Goal: Navigation & Orientation: Find specific page/section

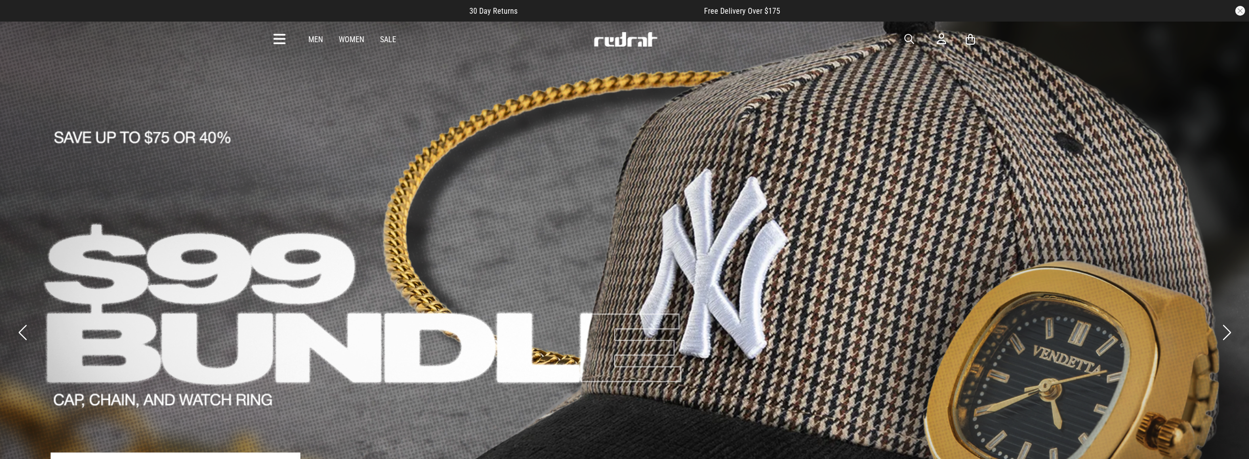
click at [619, 37] on img at bounding box center [625, 39] width 65 height 15
click at [621, 40] on img at bounding box center [625, 39] width 65 height 15
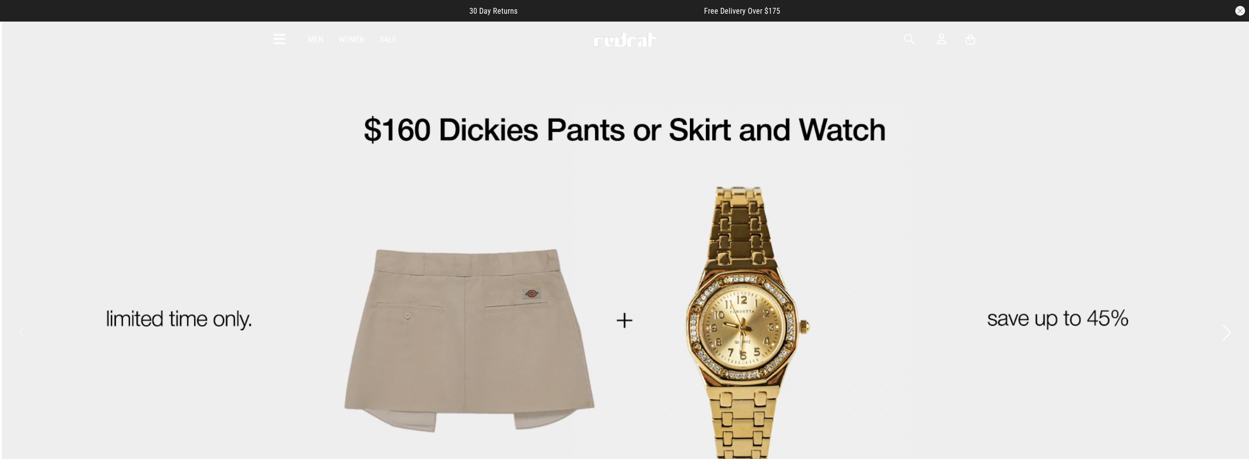
click at [314, 41] on link "Men" at bounding box center [315, 39] width 15 height 9
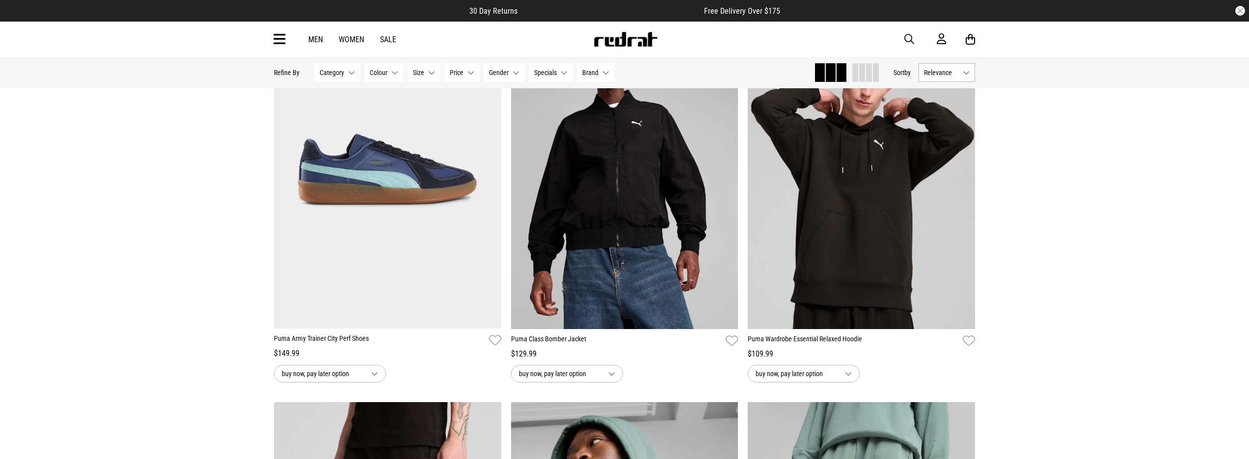
scroll to position [462, 0]
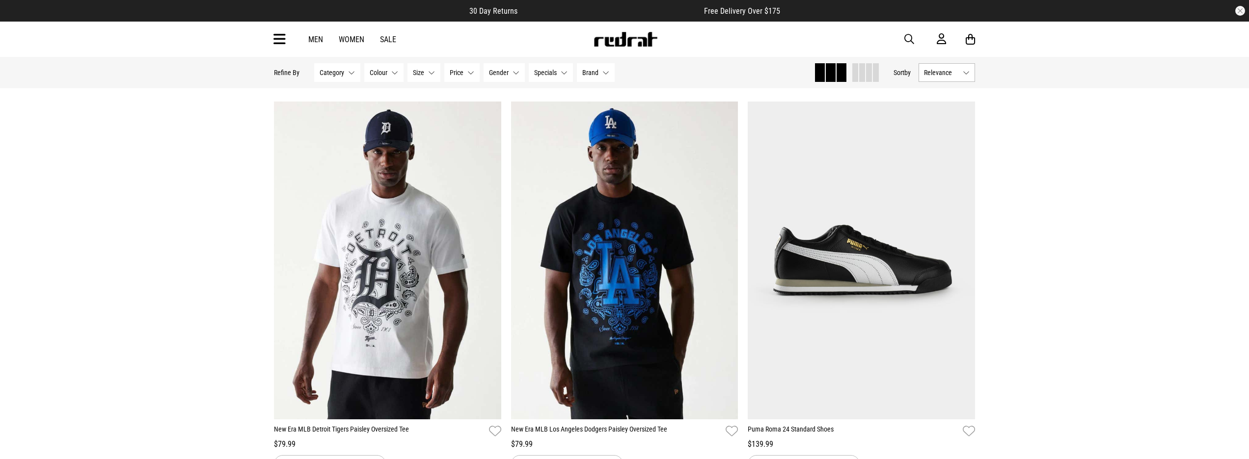
click at [618, 45] on img at bounding box center [625, 39] width 65 height 15
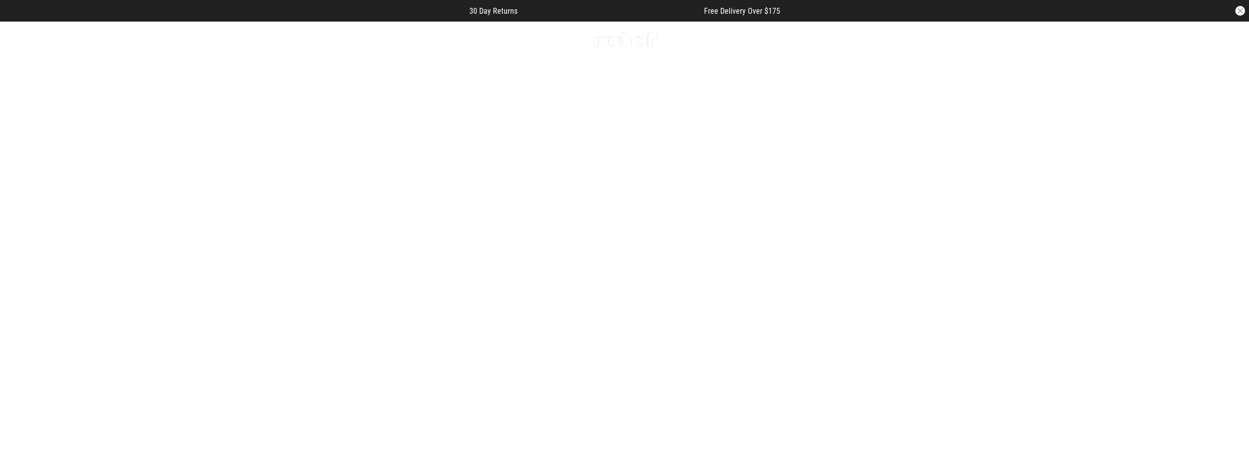
click at [615, 41] on img at bounding box center [625, 39] width 65 height 15
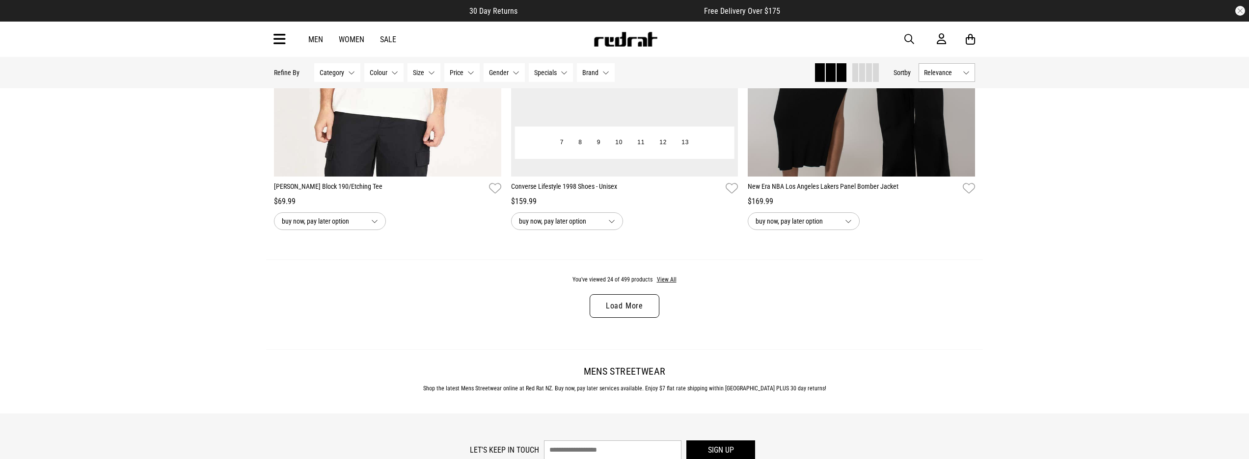
scroll to position [3056, 0]
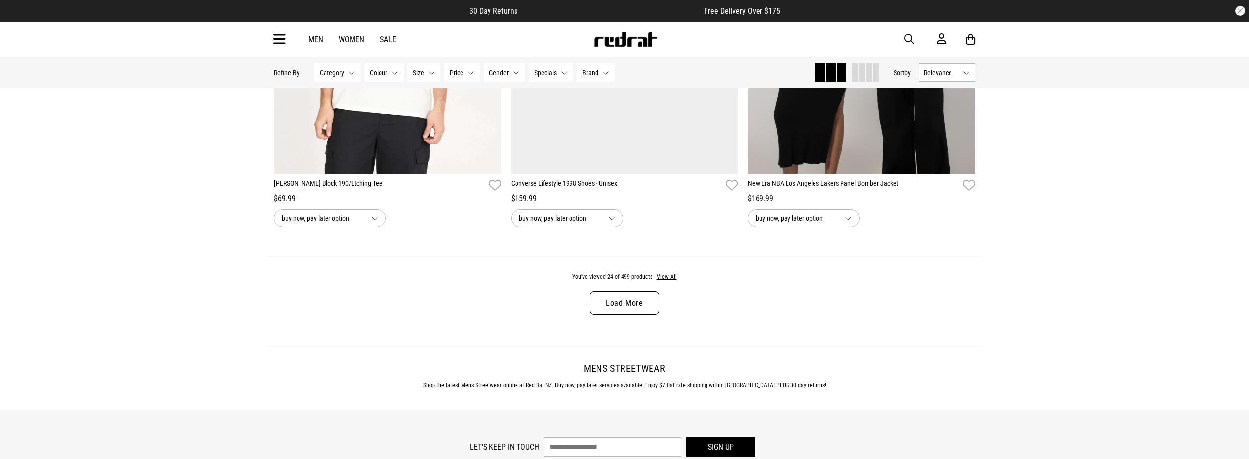
click at [615, 49] on div "Men Women Sale Sign in New Back Footwear Back Mens Back Womens Back Youth & Kid…" at bounding box center [624, 39] width 717 height 35
click at [621, 43] on img at bounding box center [625, 39] width 65 height 15
